Goal: Use online tool/utility: Utilize a website feature to perform a specific function

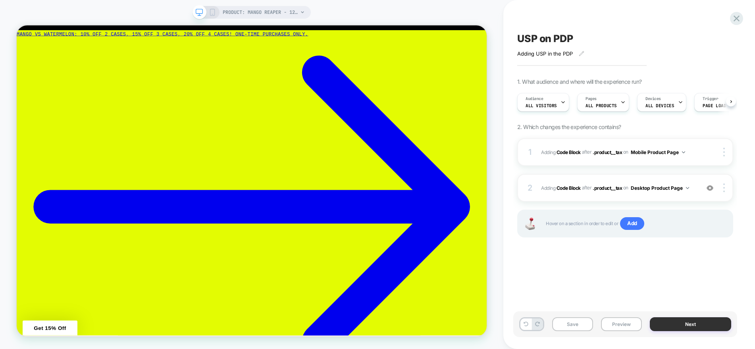
scroll to position [0, 0]
click at [0, 0] on button "Next" at bounding box center [0, 0] width 0 height 0
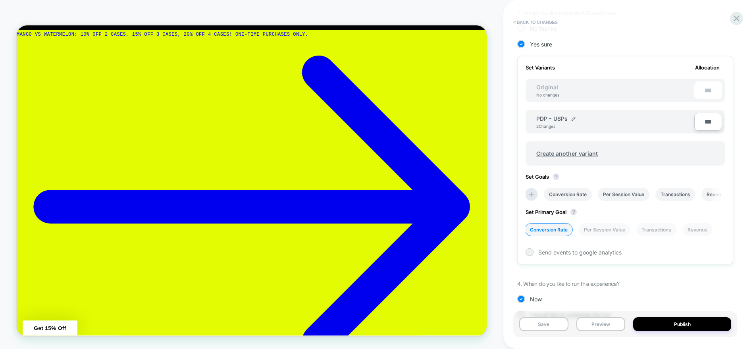
scroll to position [215, 0]
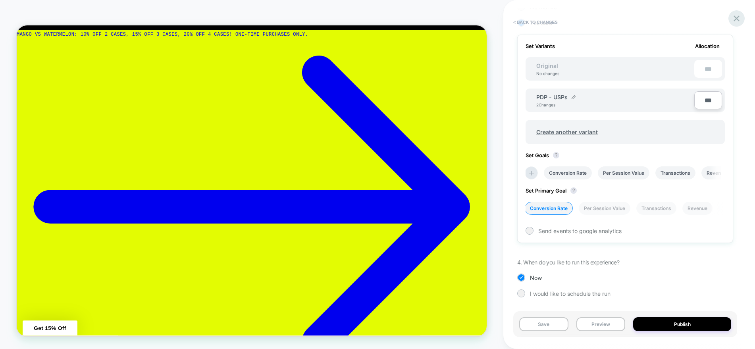
click at [0, 0] on icon at bounding box center [0, 0] width 0 height 0
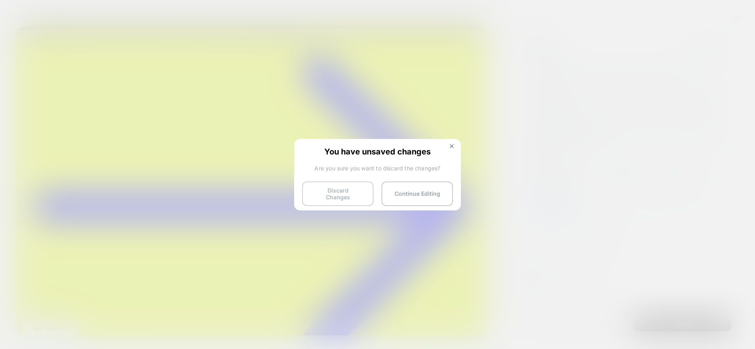
click at [0, 0] on button "Discard Changes" at bounding box center [0, 0] width 0 height 0
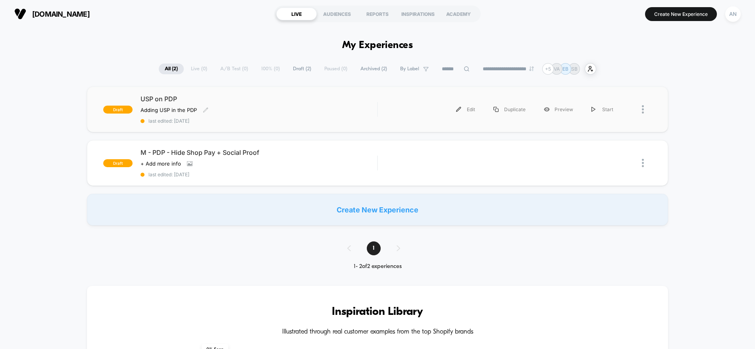
click at [160, 99] on span "USP on PDP" at bounding box center [259, 99] width 237 height 8
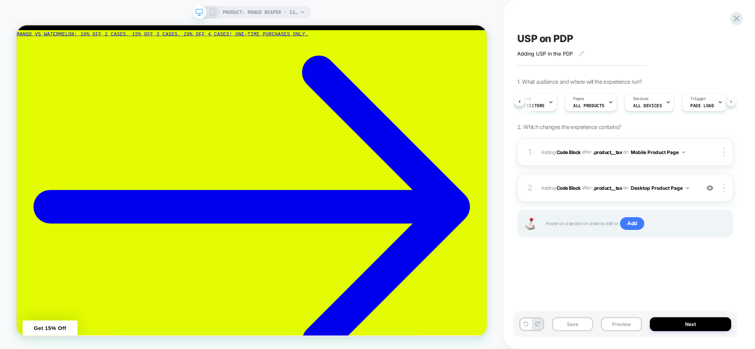
scroll to position [0, 15]
click at [668, 323] on button "Next" at bounding box center [691, 324] width 82 height 14
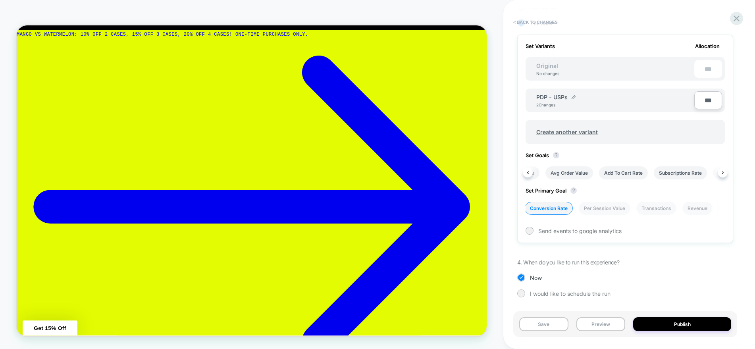
scroll to position [0, 202]
click at [0, 0] on button "Publish" at bounding box center [0, 0] width 0 height 0
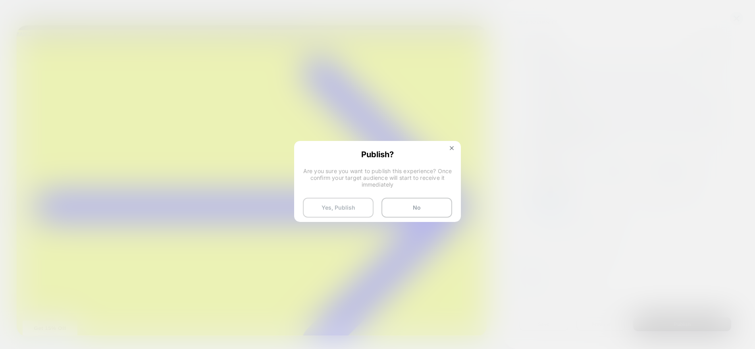
click at [0, 0] on button "Yes, Publish" at bounding box center [0, 0] width 0 height 0
